Goal: Task Accomplishment & Management: Manage account settings

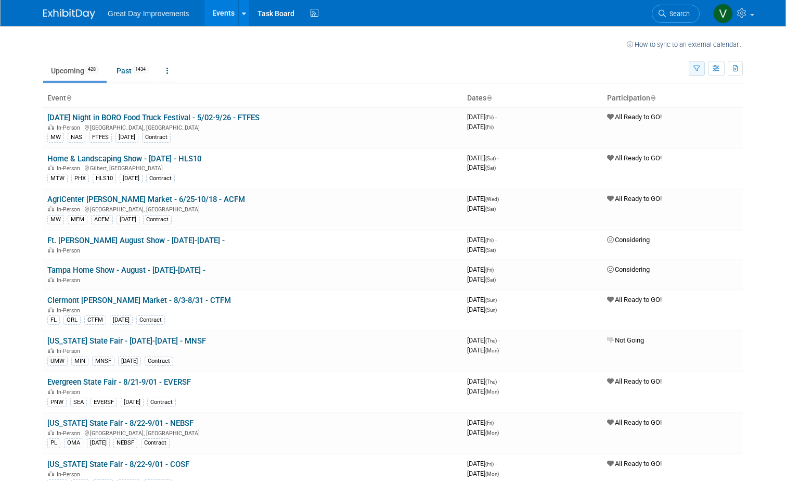
click at [696, 69] on button "button" at bounding box center [697, 68] width 16 height 15
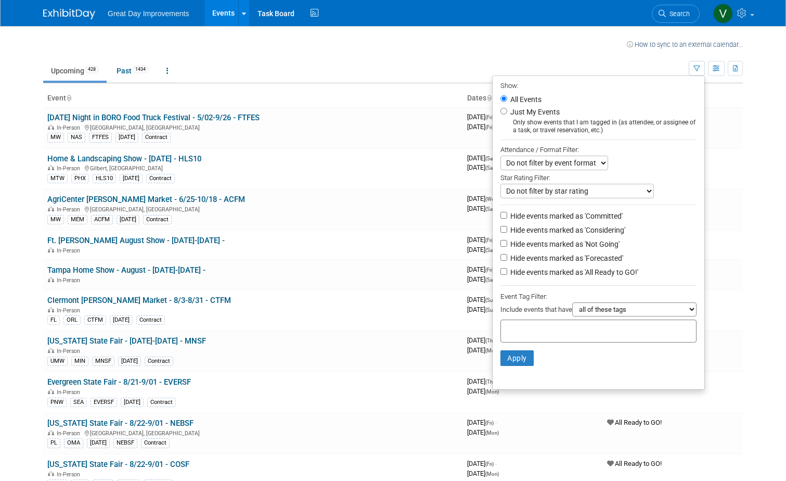
click at [549, 333] on input "text" at bounding box center [546, 329] width 83 height 10
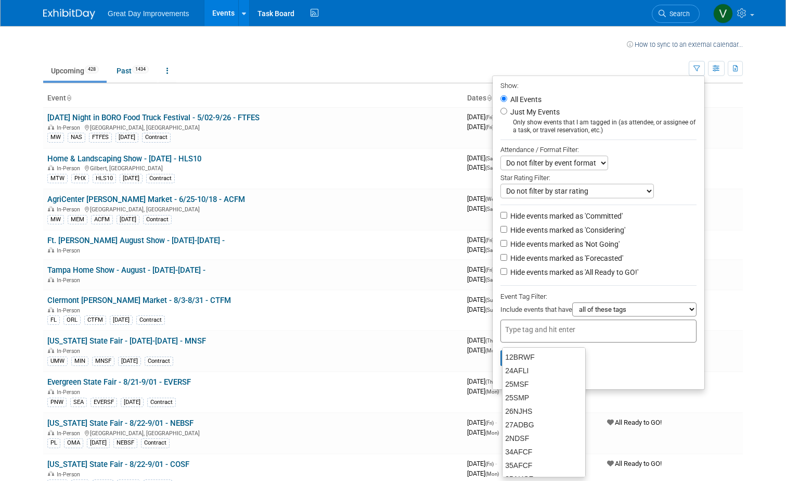
type input "a"
type input "sea"
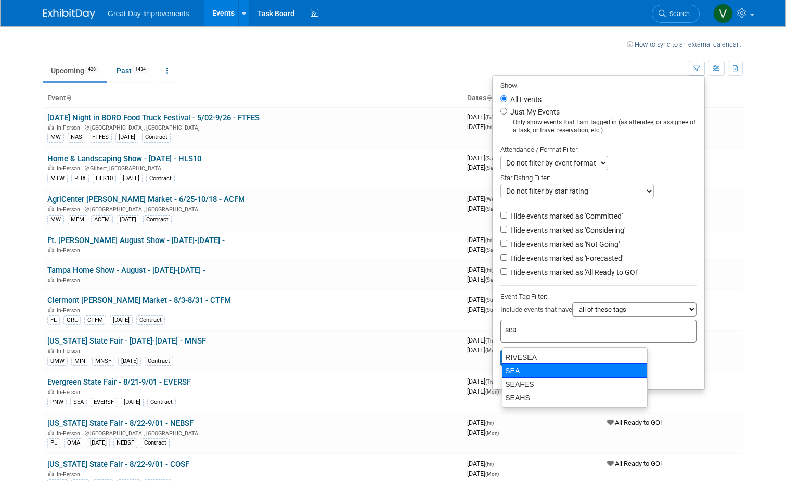
click at [528, 371] on div "SEA" at bounding box center [575, 370] width 146 height 15
type input "SEA"
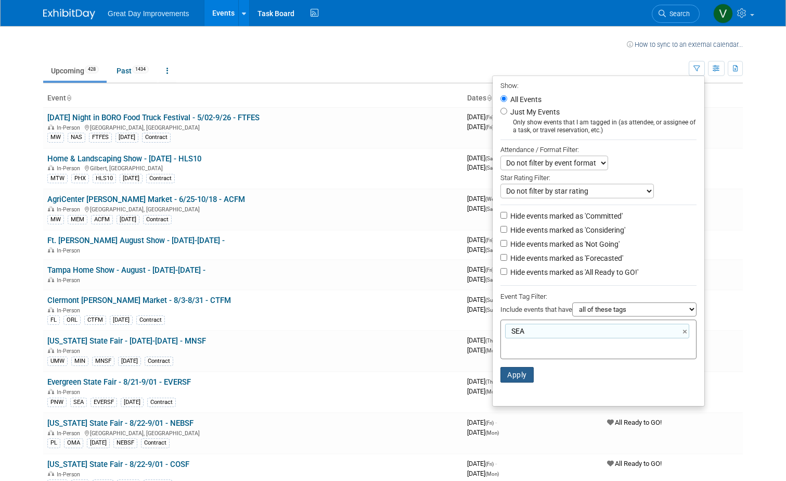
click at [522, 378] on button "Apply" at bounding box center [516, 375] width 33 height 16
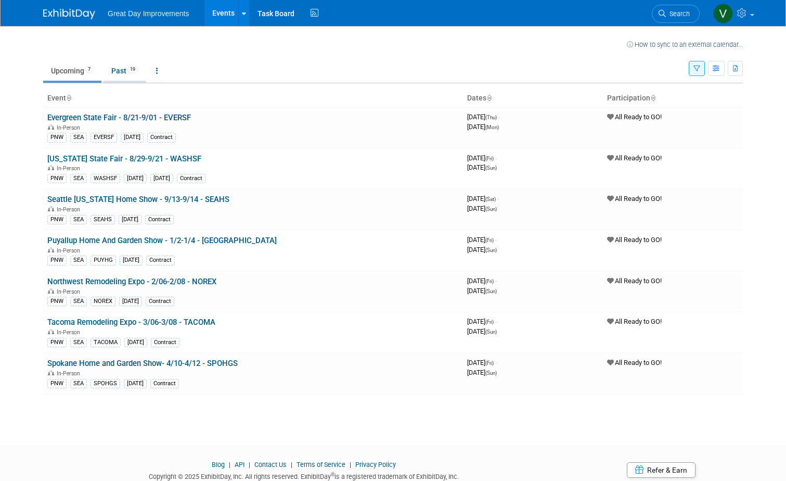
click at [107, 79] on link "Past 19" at bounding box center [124, 71] width 43 height 20
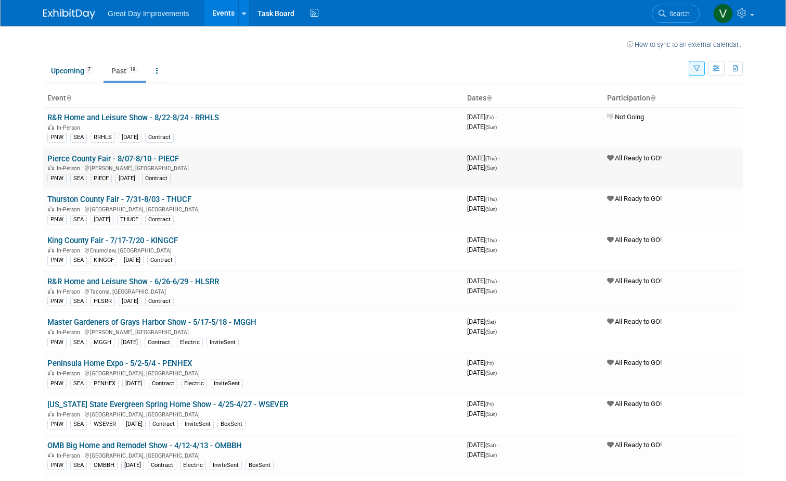
click at [106, 154] on link "Pierce County Fair - 8/07-8/10 - PIECF" at bounding box center [113, 158] width 132 height 9
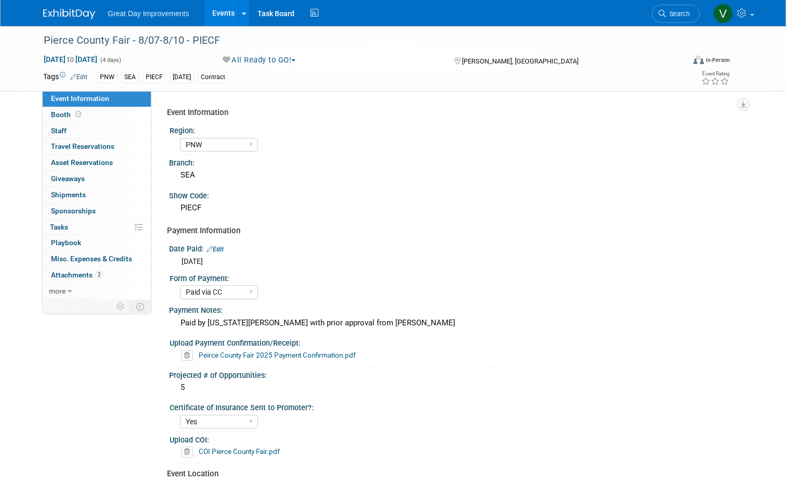
select select "PNW"
select select "Paid via CC"
select select "Yes"
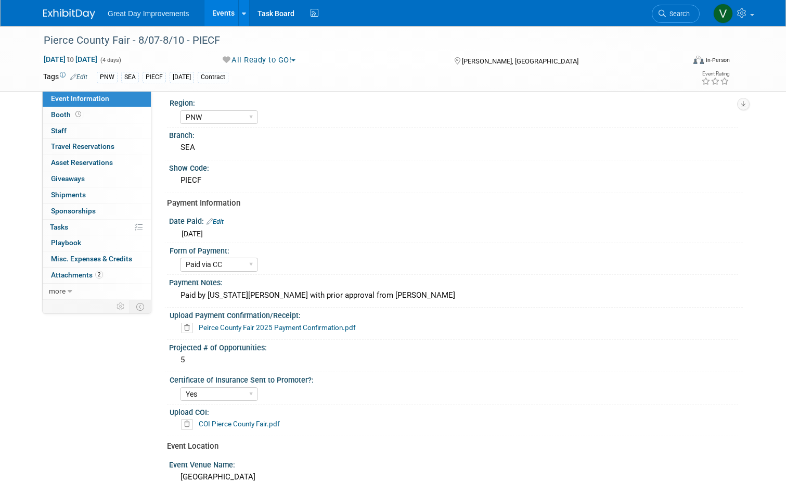
scroll to position [52, 0]
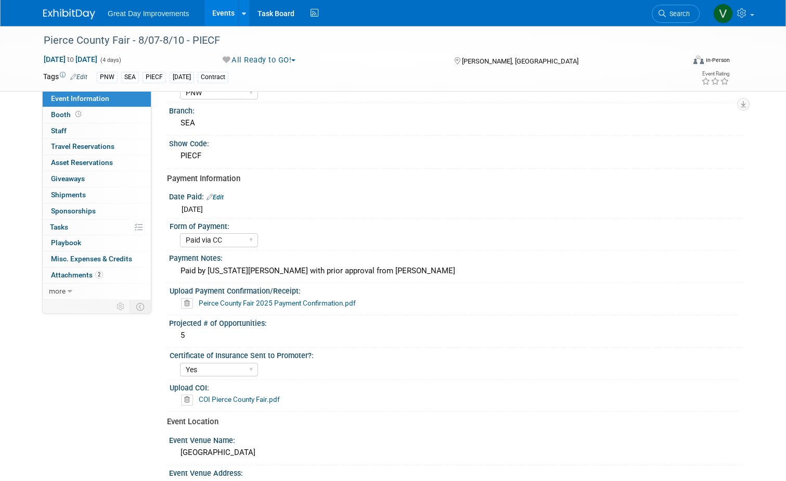
drag, startPoint x: 306, startPoint y: 302, endPoint x: 216, endPoint y: 302, distance: 90.0
click at [216, 302] on link "Peirce County Fair 2025 Payment Confirmation.pdf" at bounding box center [277, 303] width 157 height 8
